Goal: Task Accomplishment & Management: Use online tool/utility

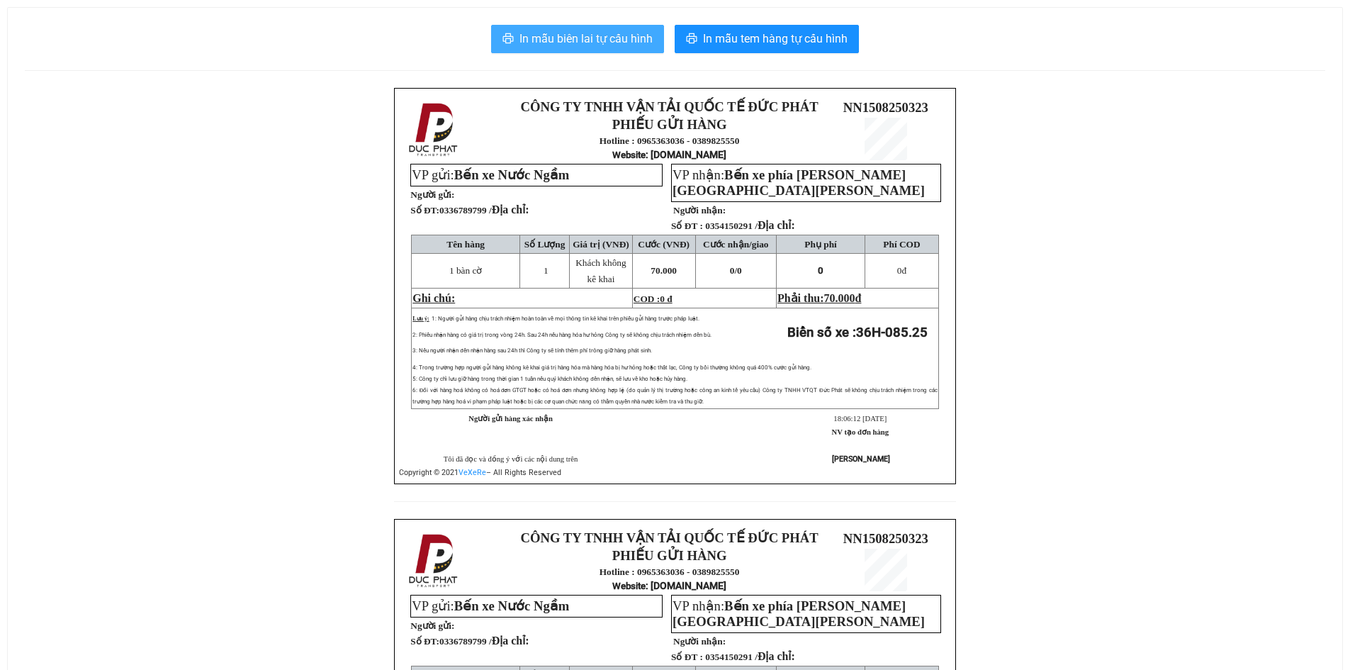
click at [616, 39] on span "In mẫu biên lai tự cấu hình" at bounding box center [586, 39] width 133 height 18
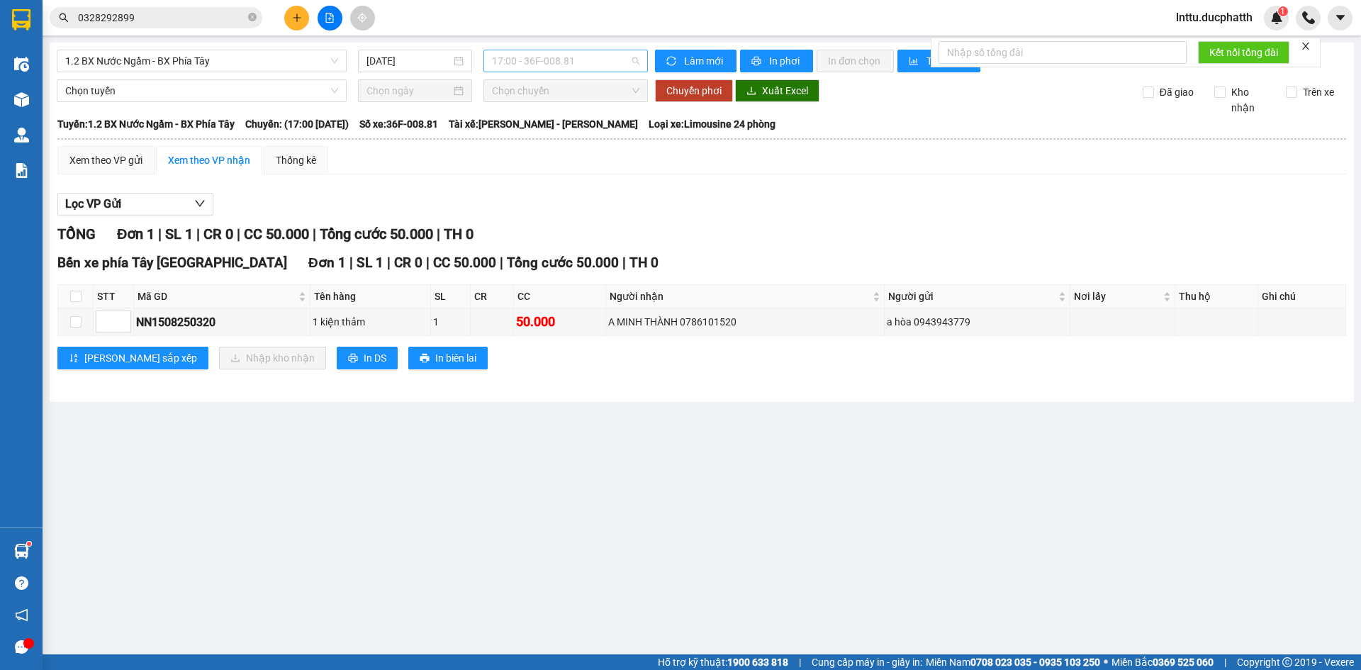
click at [585, 67] on span "17:00 - 36F-008.81" at bounding box center [565, 60] width 147 height 21
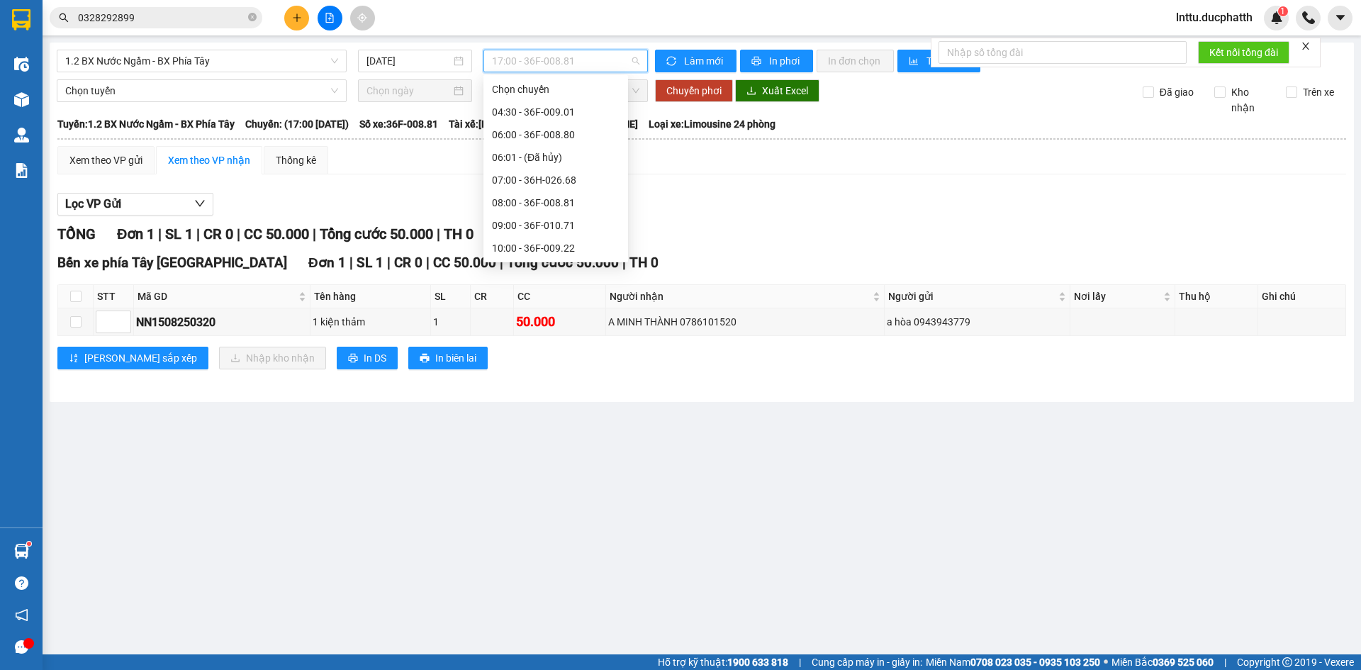
scroll to position [425, 0]
click at [573, 232] on div "18:00 - 36H-085.25" at bounding box center [556, 231] width 128 height 16
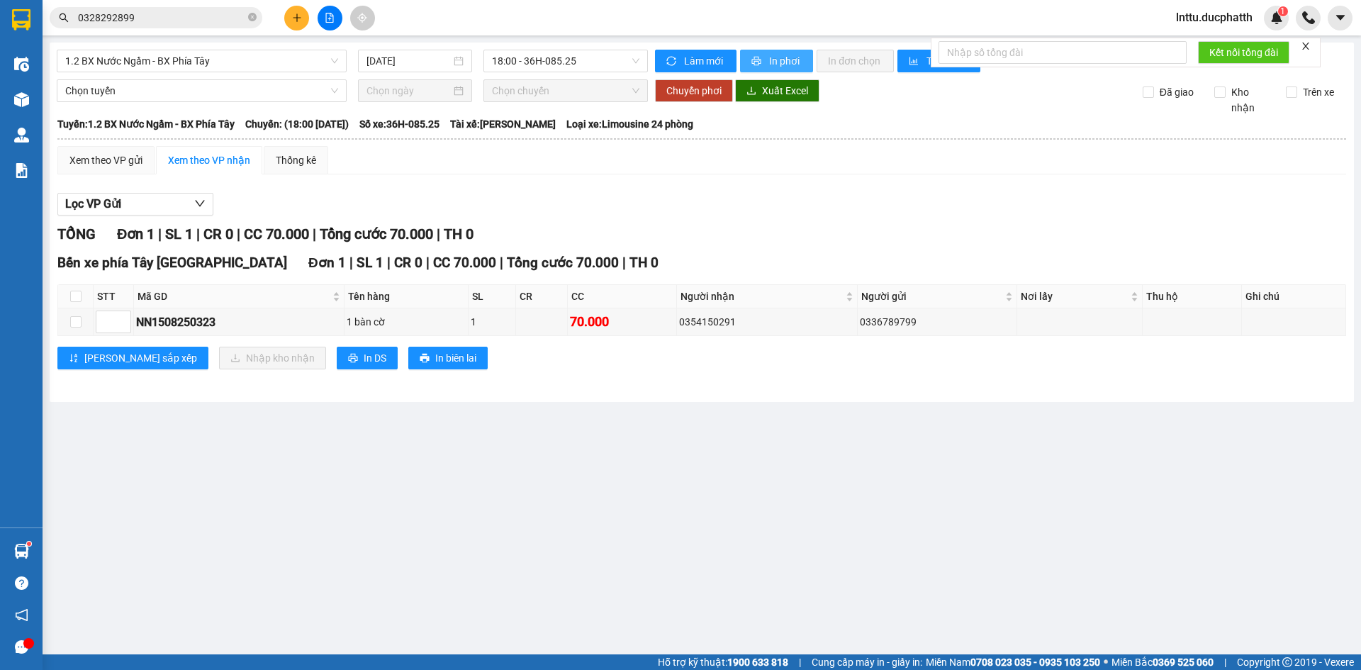
click at [780, 60] on span "In phơi" at bounding box center [785, 61] width 33 height 16
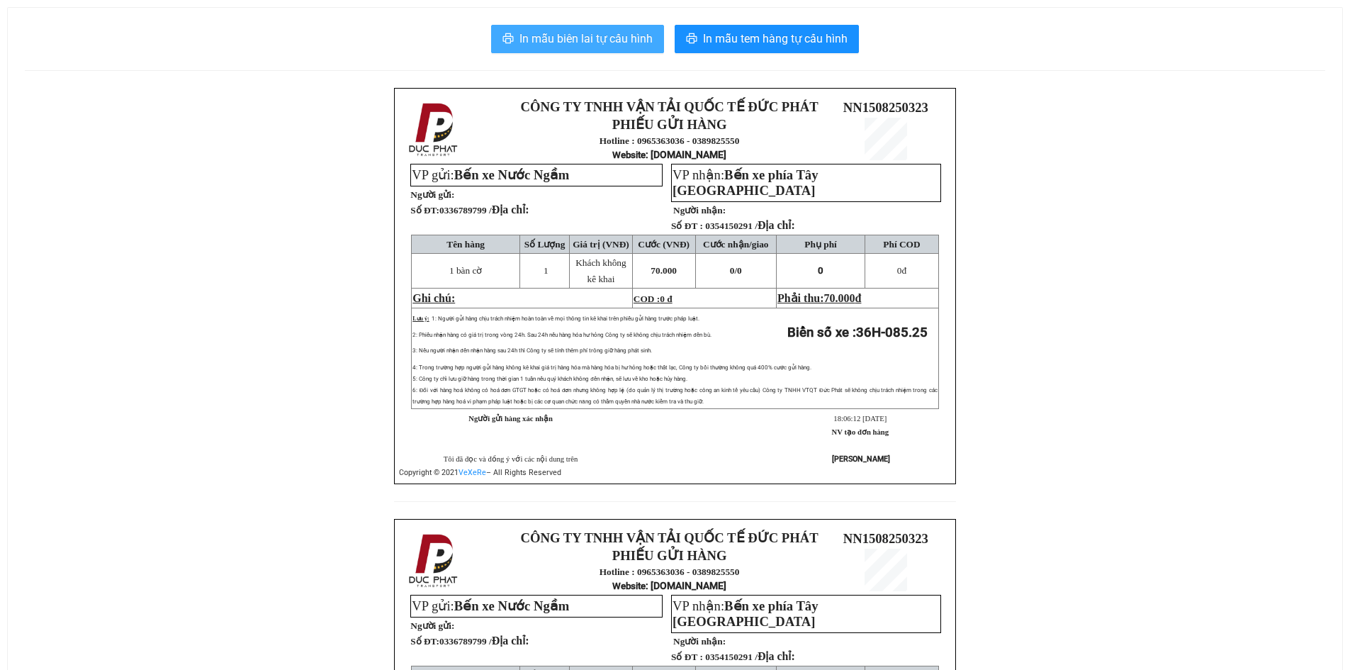
click at [571, 37] on span "In mẫu biên lai tự cấu hình" at bounding box center [586, 39] width 133 height 18
click at [1121, 367] on div "CÔNG TY TNHH VẬN TẢI QUỐC TẾ ĐỨC PHÁT PHIẾU GỬI HÀNG Hotline : 0965363036 - 038…" at bounding box center [675, 519] width 1301 height 862
